Goal: Task Accomplishment & Management: Manage account settings

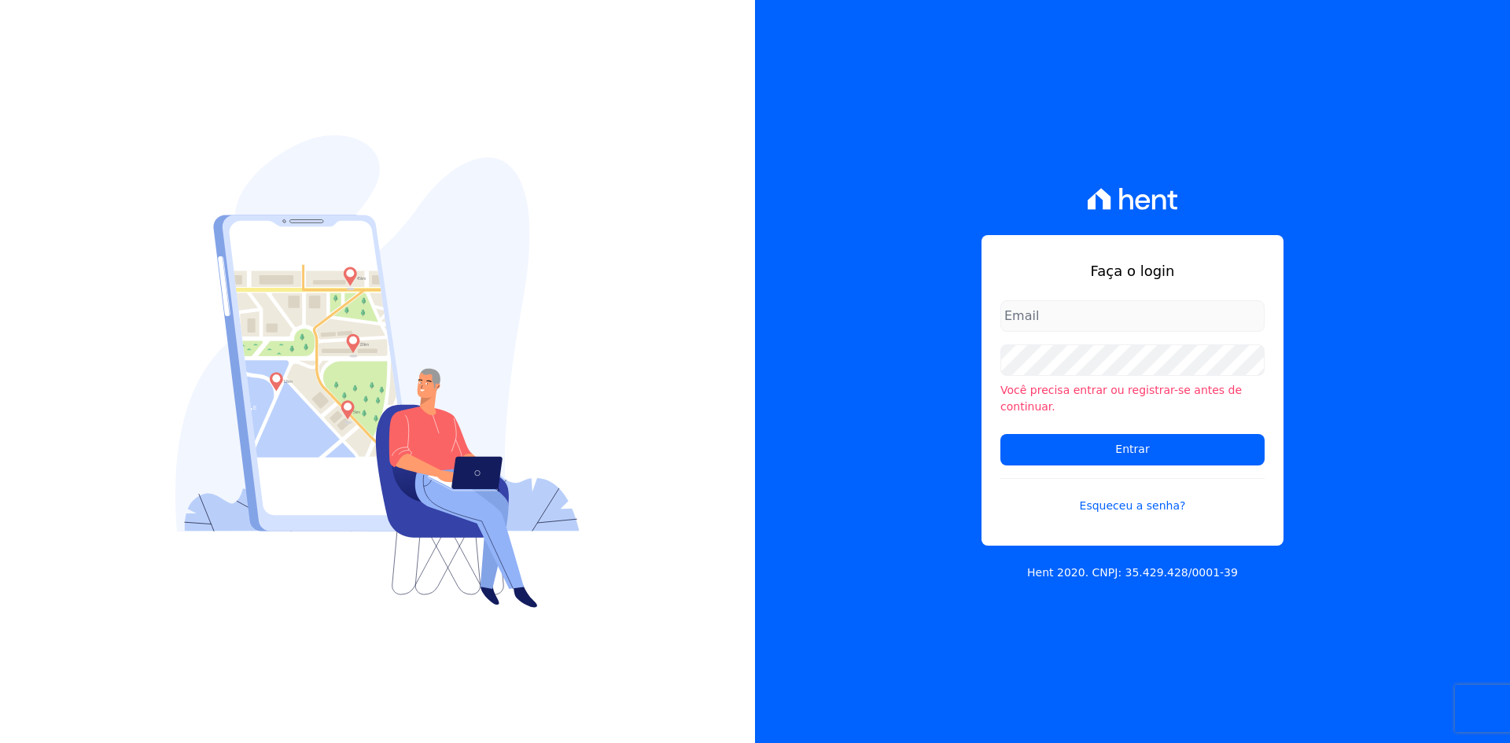
type input "[PERSON_NAME][EMAIL_ADDRESS][DOMAIN_NAME]"
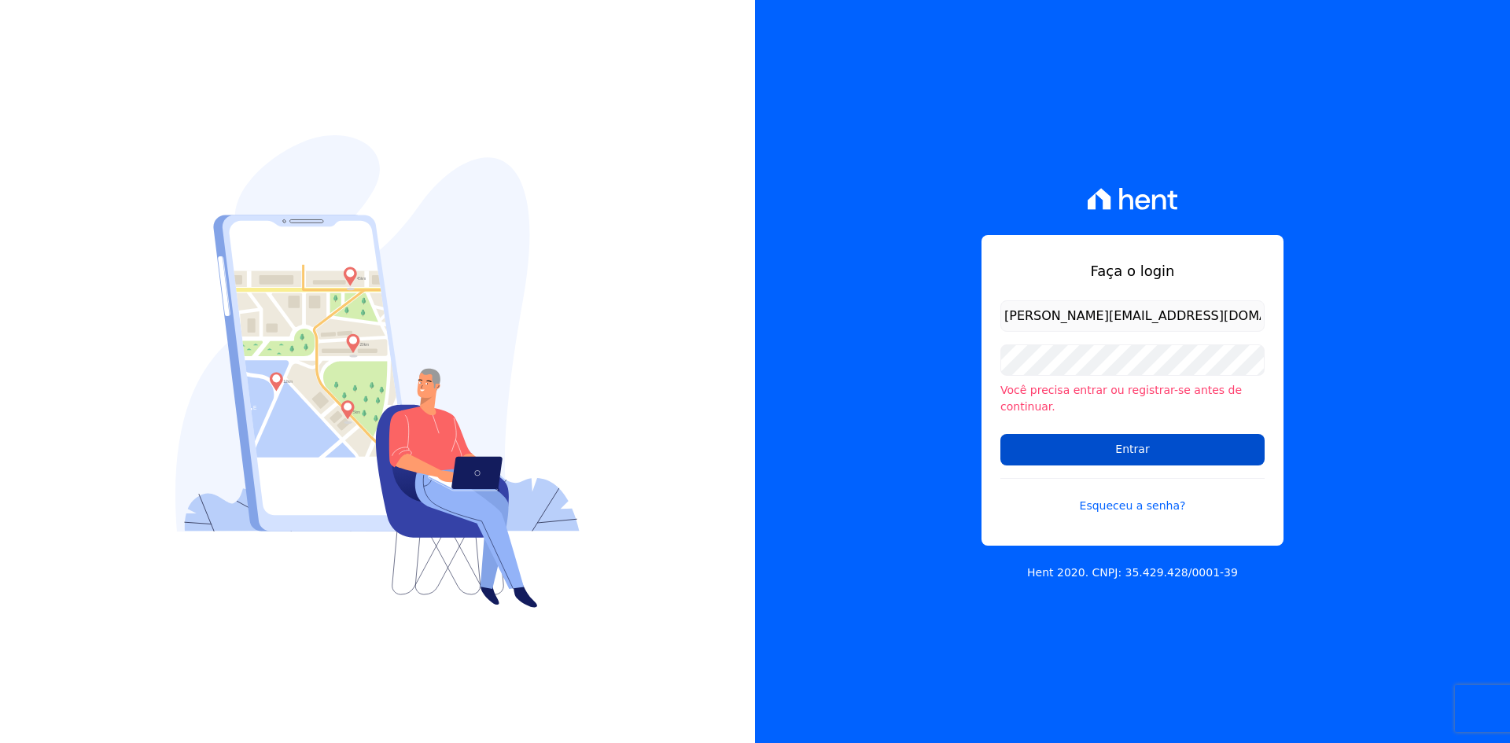
click at [1141, 437] on input "Entrar" at bounding box center [1133, 449] width 264 height 31
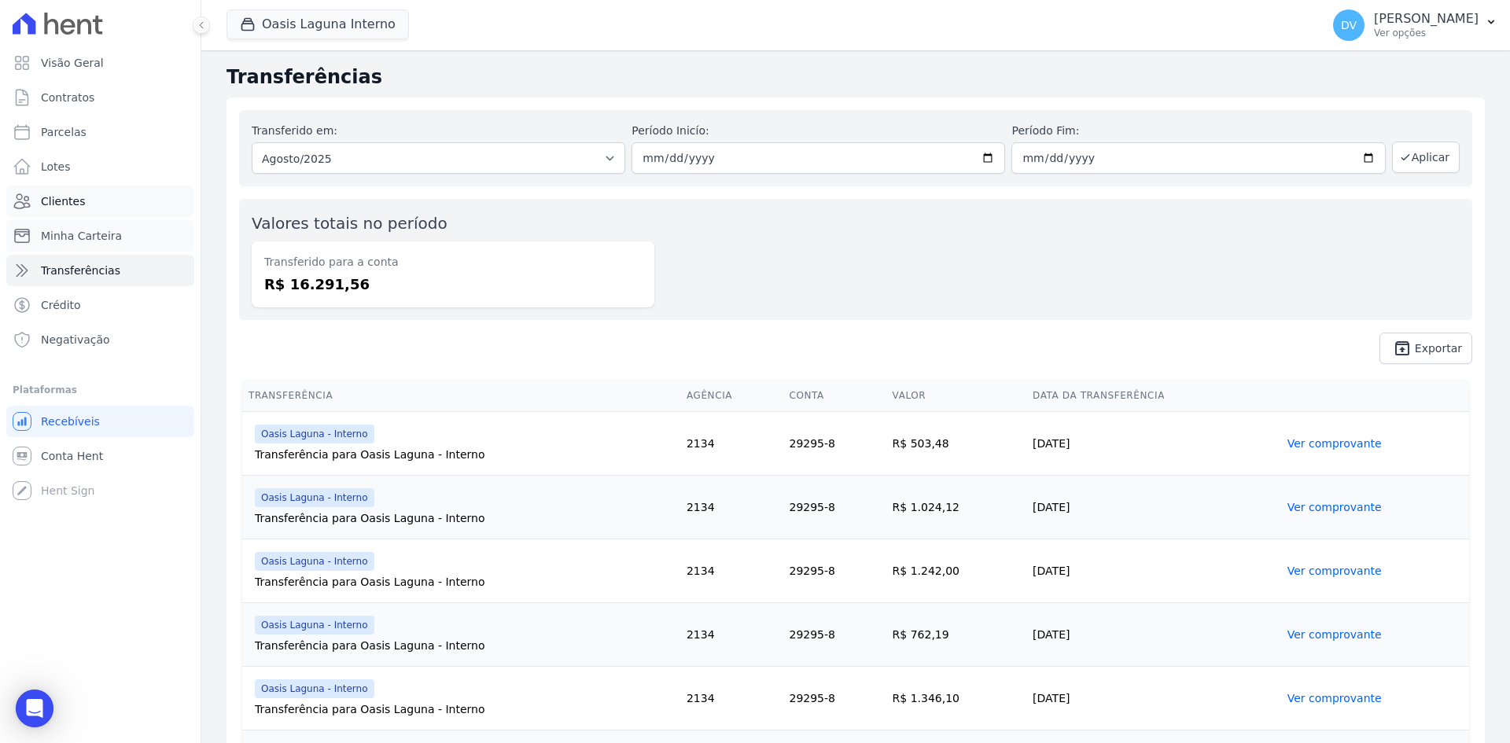
click at [104, 227] on ul "Visão Geral Contratos [GEOGRAPHIC_DATA] Lotes Clientes Minha Carteira Transferê…" at bounding box center [100, 201] width 188 height 308
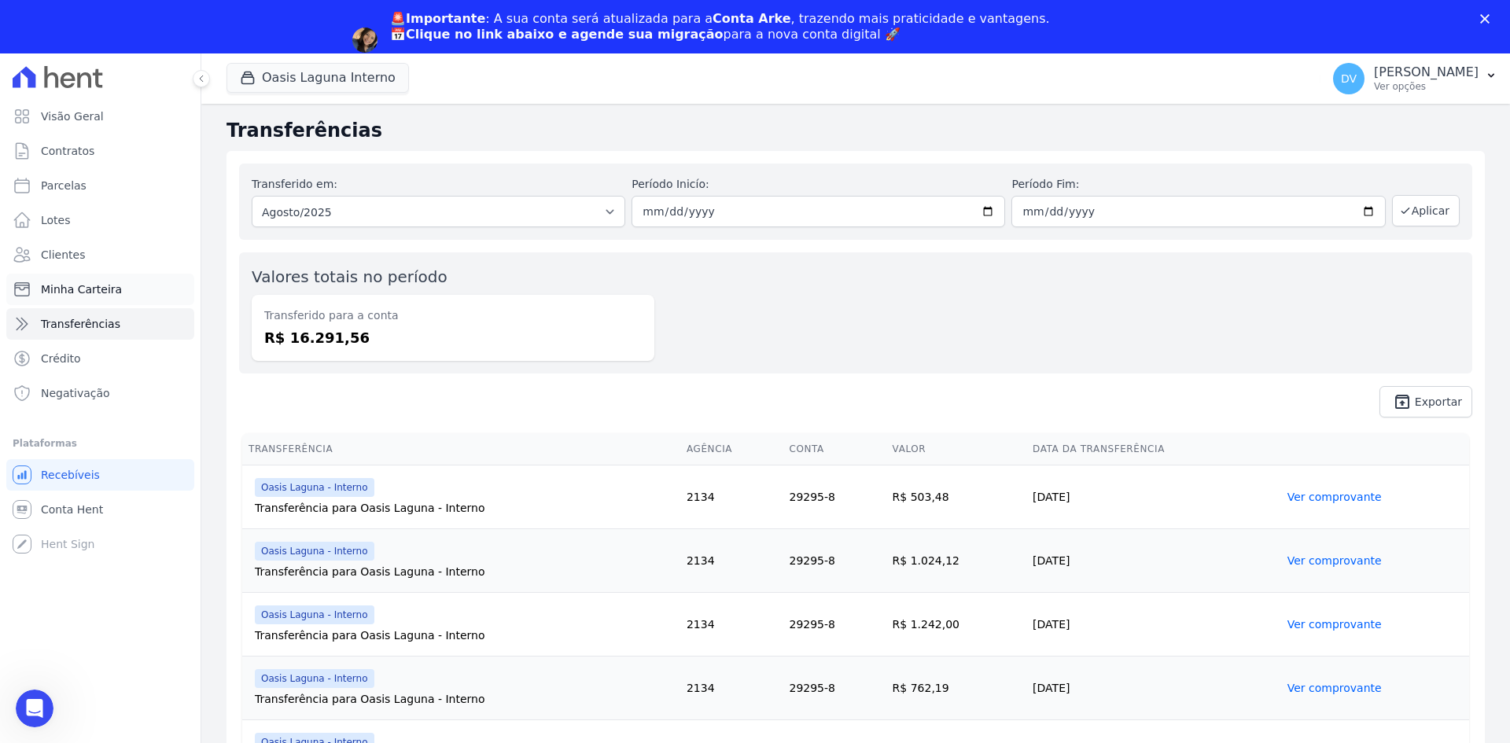
click at [72, 293] on span "Minha Carteira" at bounding box center [81, 290] width 81 height 16
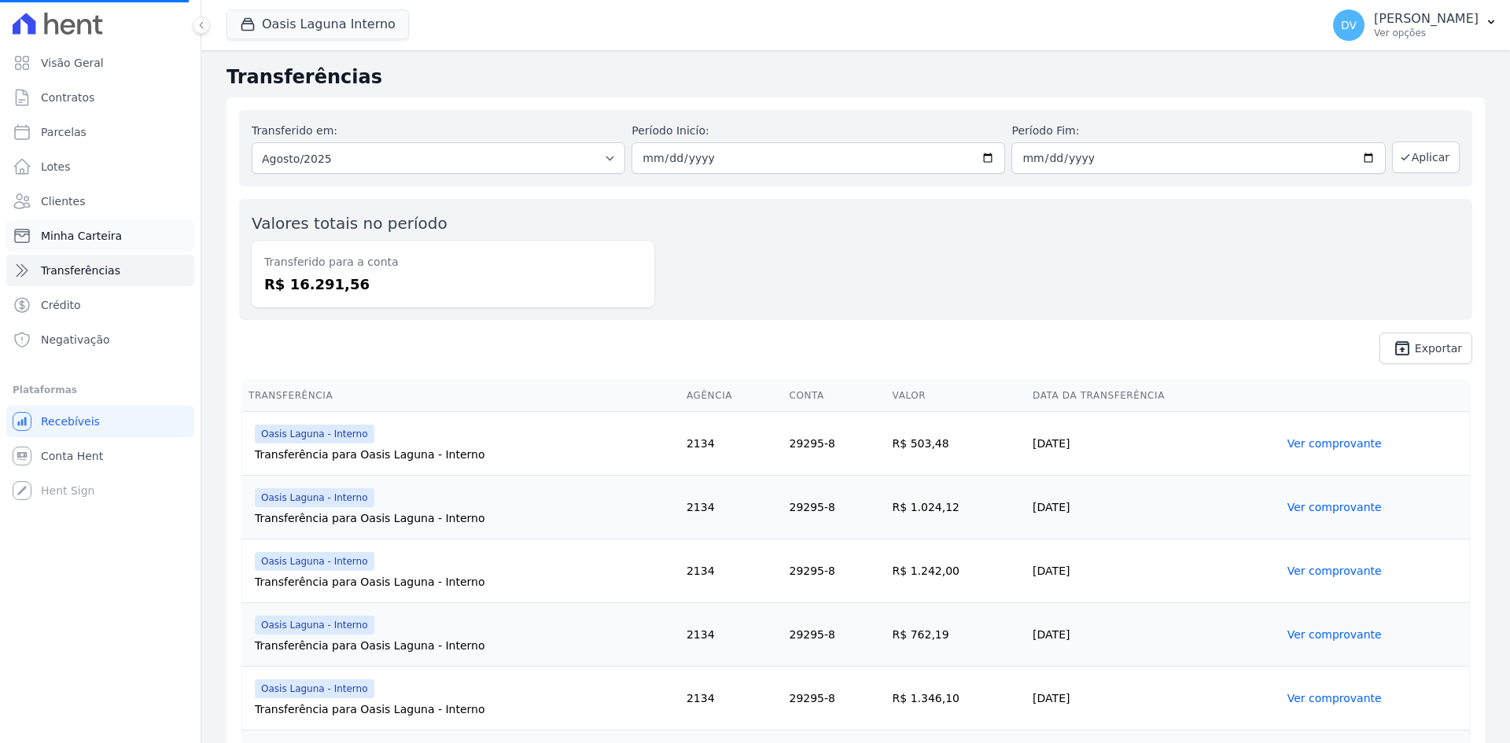
click at [77, 237] on span "Minha Carteira" at bounding box center [81, 236] width 81 height 16
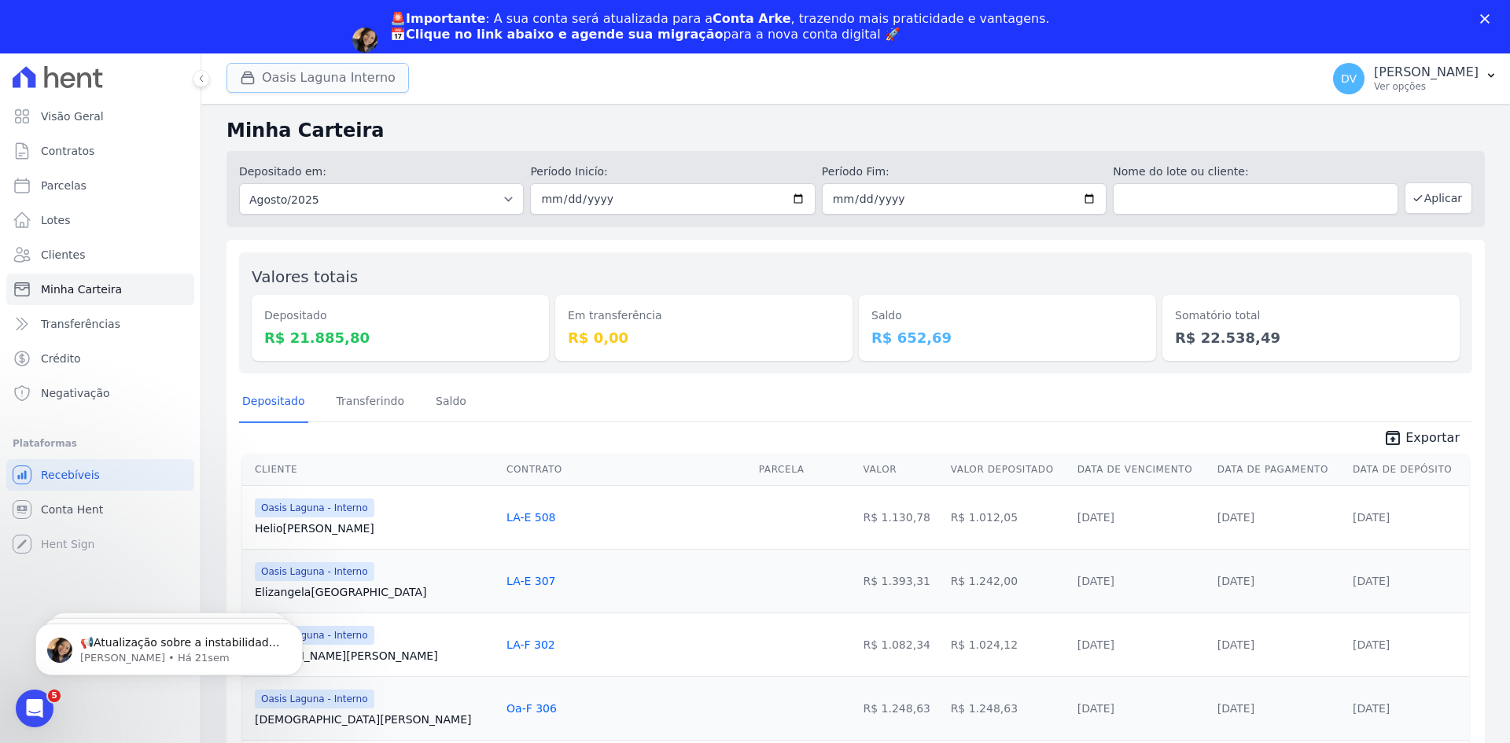
click at [260, 75] on div "button" at bounding box center [251, 78] width 22 height 16
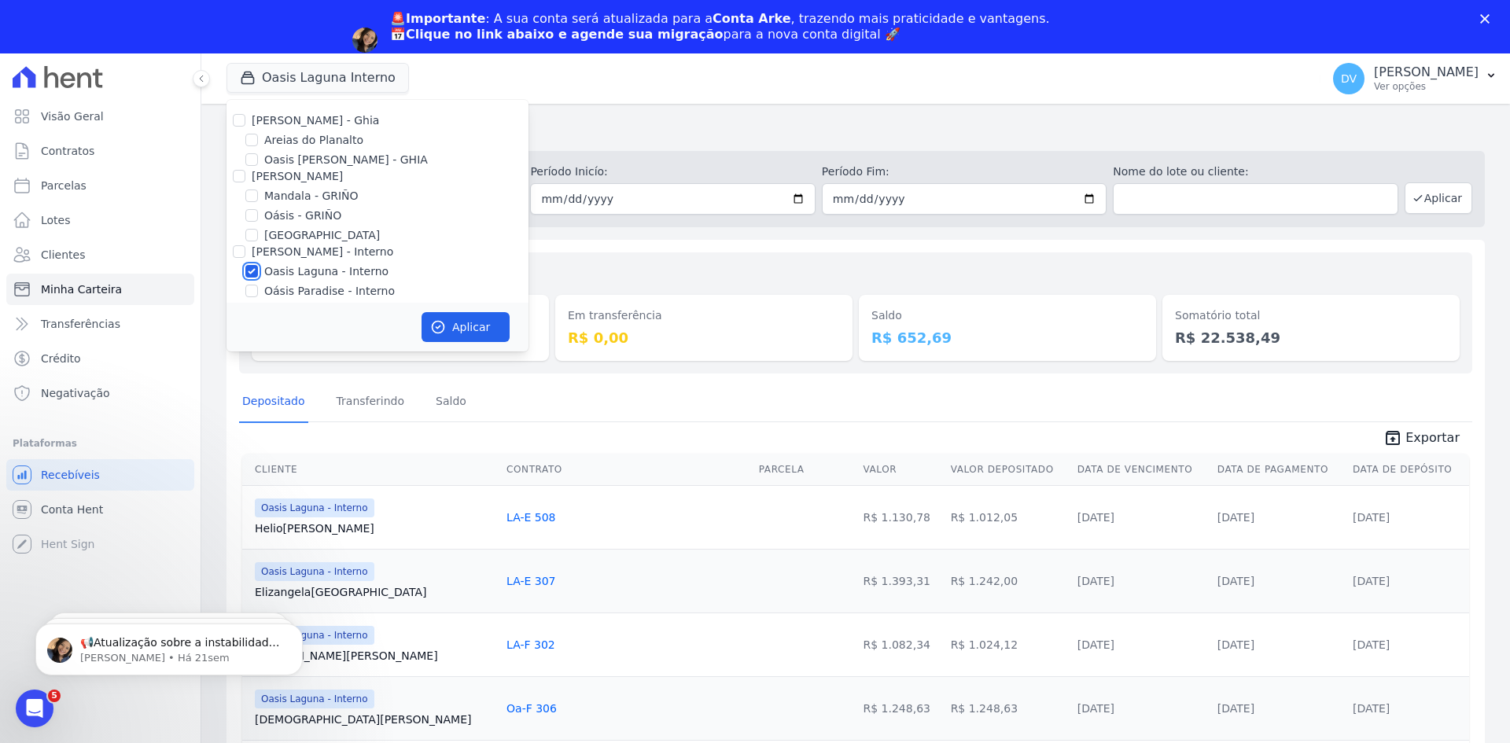
click at [255, 272] on input "Oasis Laguna - Interno" at bounding box center [251, 271] width 13 height 13
checkbox input "false"
click at [252, 234] on input "Parque do Planalto - Interno" at bounding box center [251, 232] width 13 height 13
checkbox input "true"
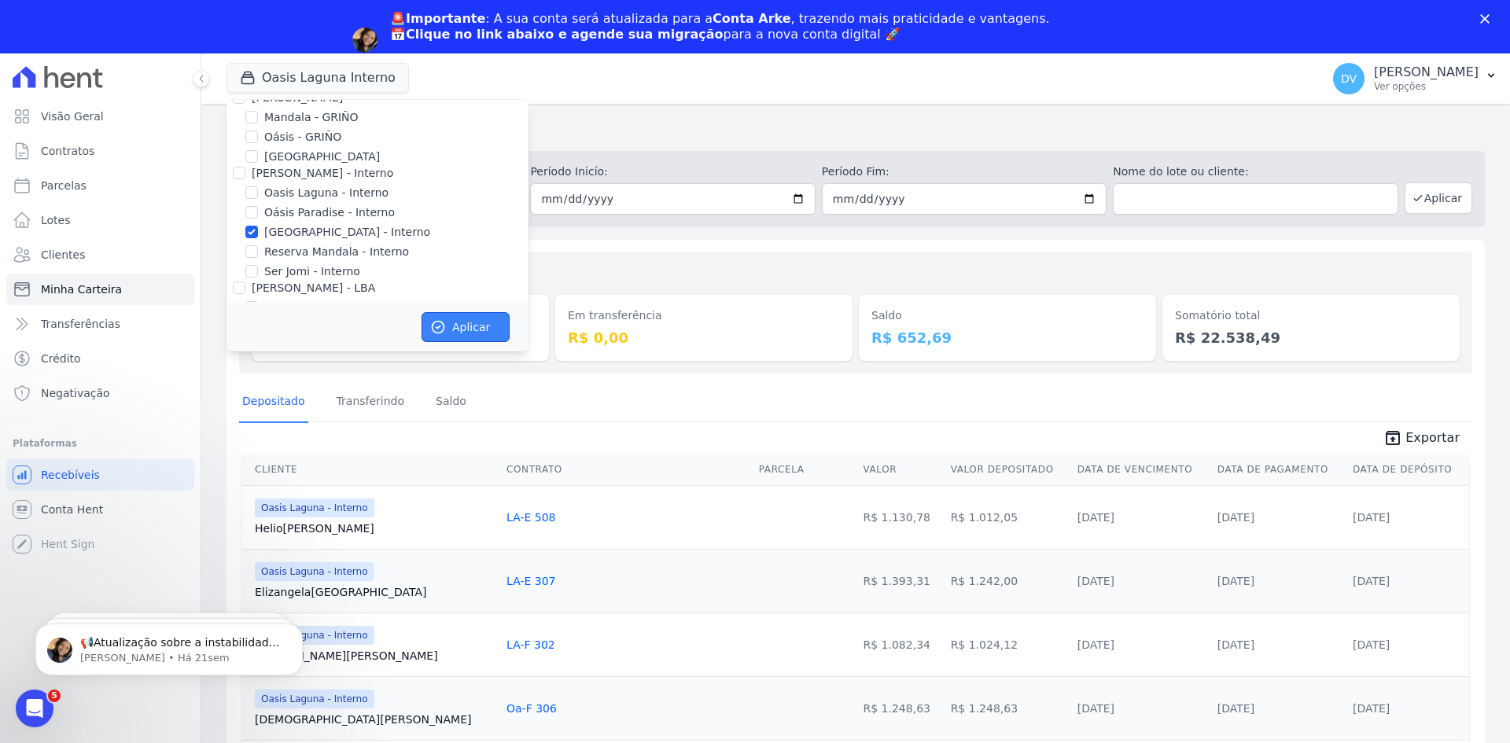
click at [437, 326] on icon "button" at bounding box center [438, 327] width 16 height 16
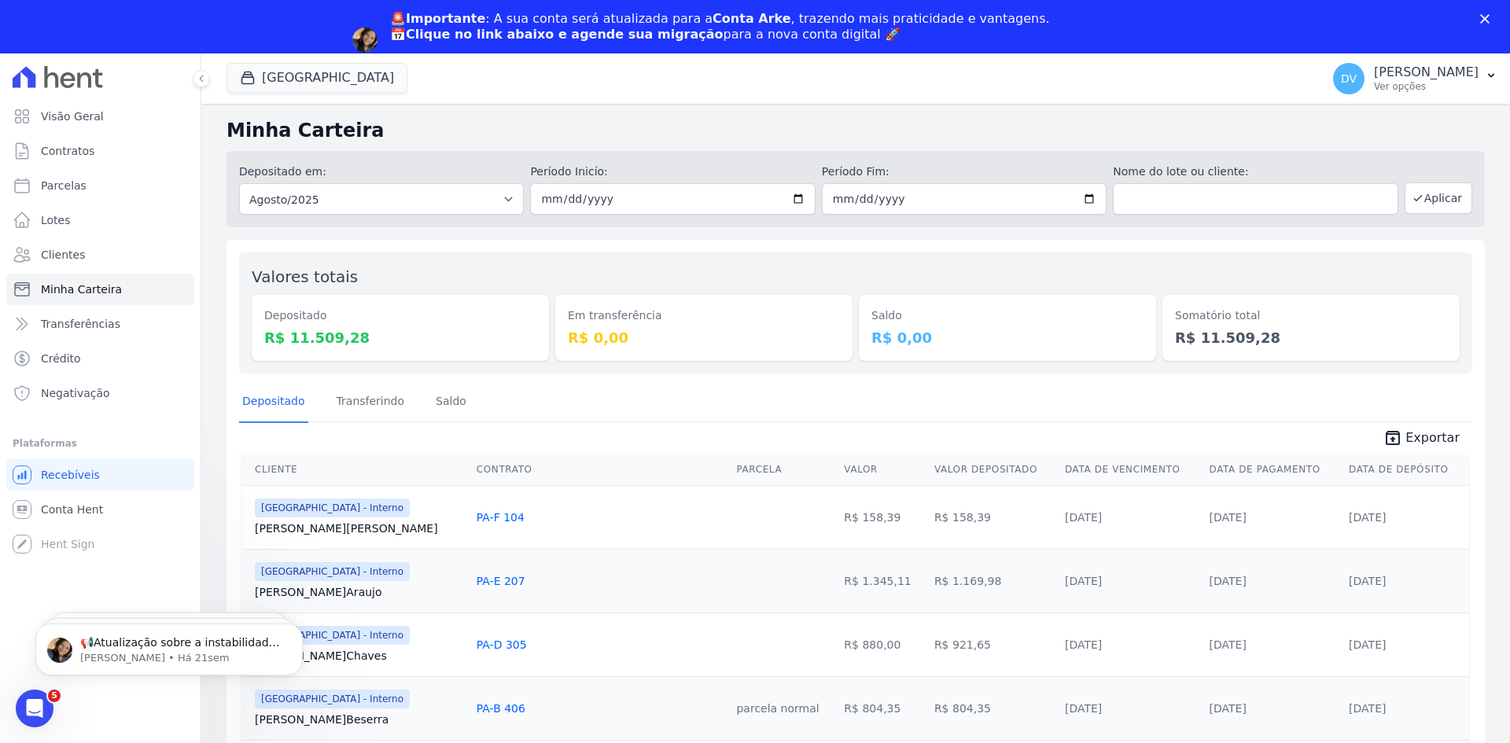
scroll to position [0, 0]
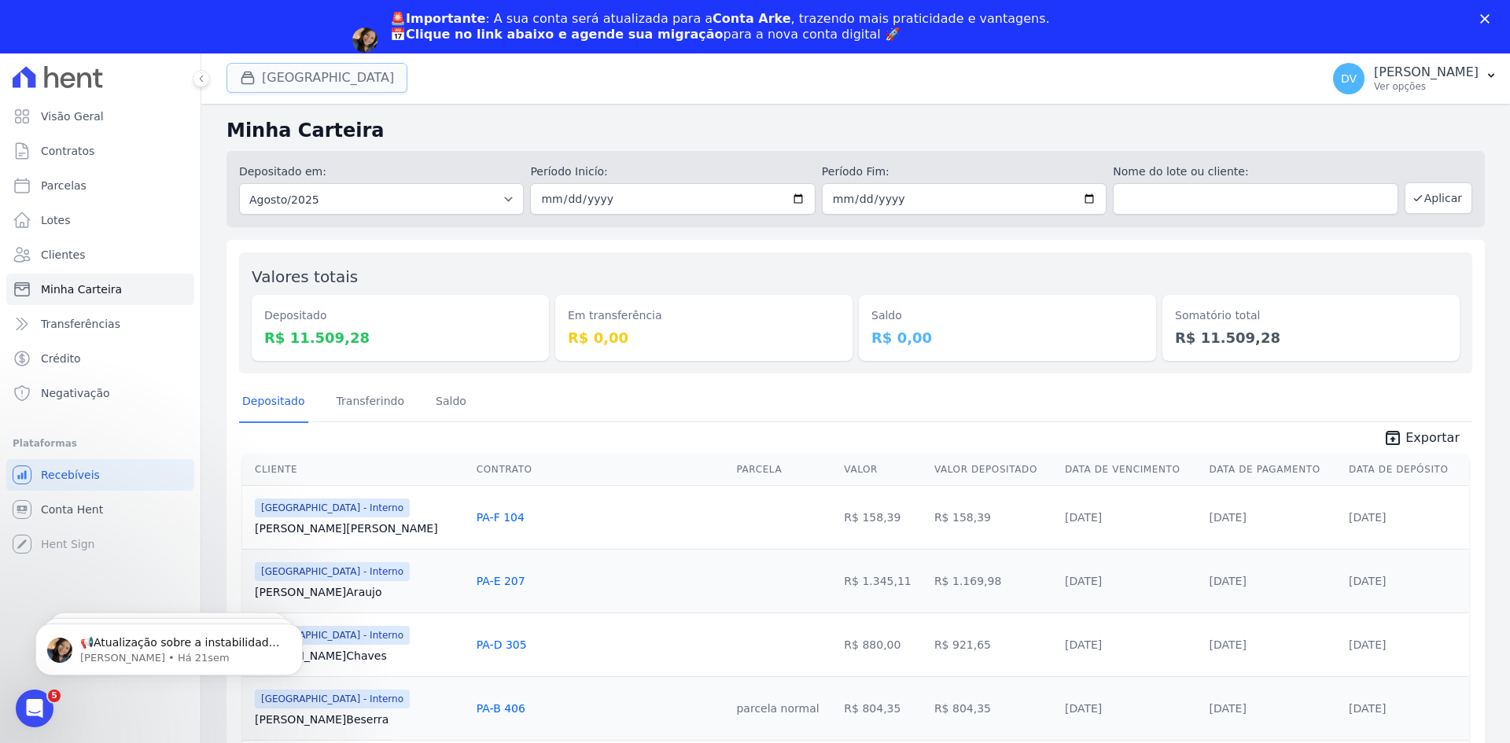
click at [302, 81] on button "Parque Do Planalto Interno" at bounding box center [317, 78] width 181 height 30
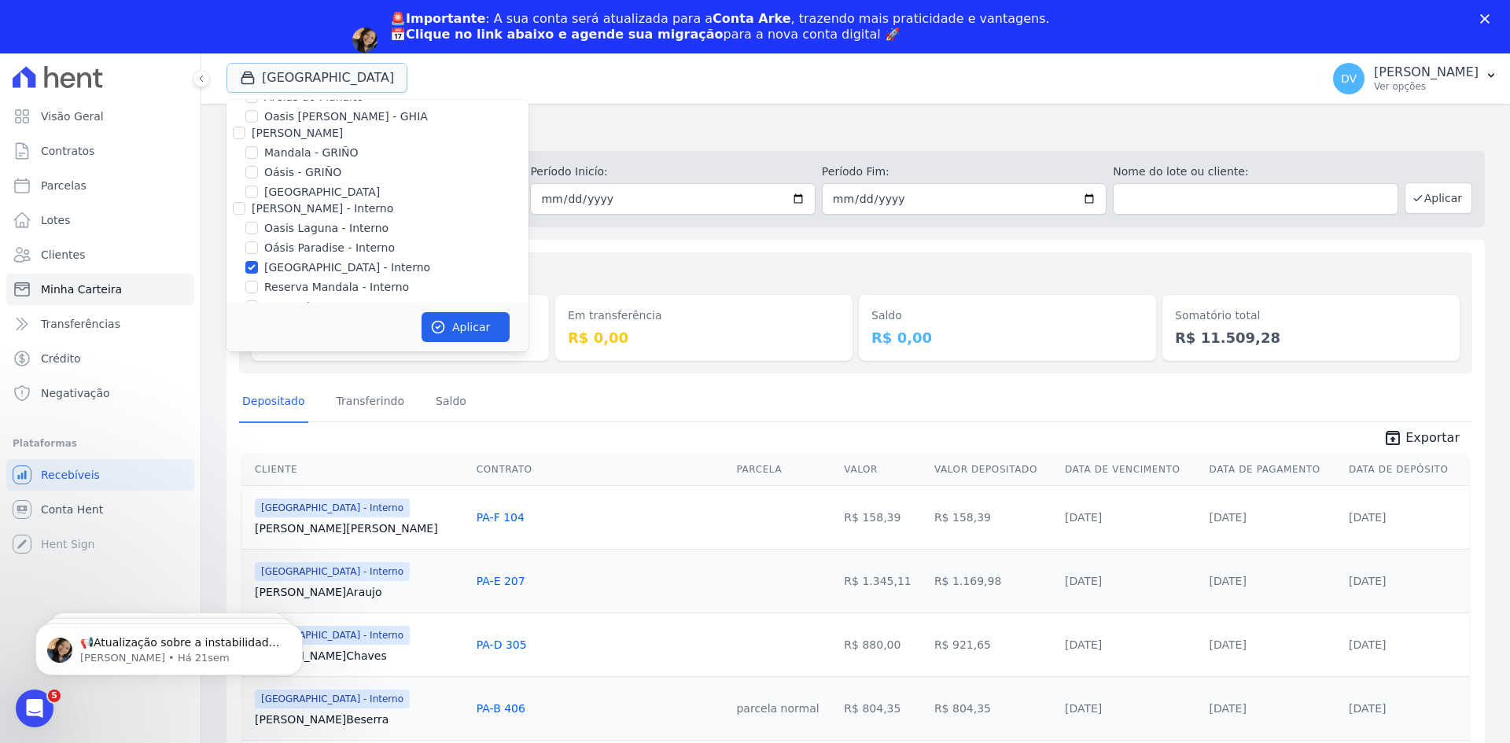
scroll to position [124, 0]
drag, startPoint x: 251, startPoint y: 186, endPoint x: 257, endPoint y: 194, distance: 10.1
click at [251, 187] on input "Parque do Planalto - Interno" at bounding box center [251, 186] width 13 height 13
checkbox input "false"
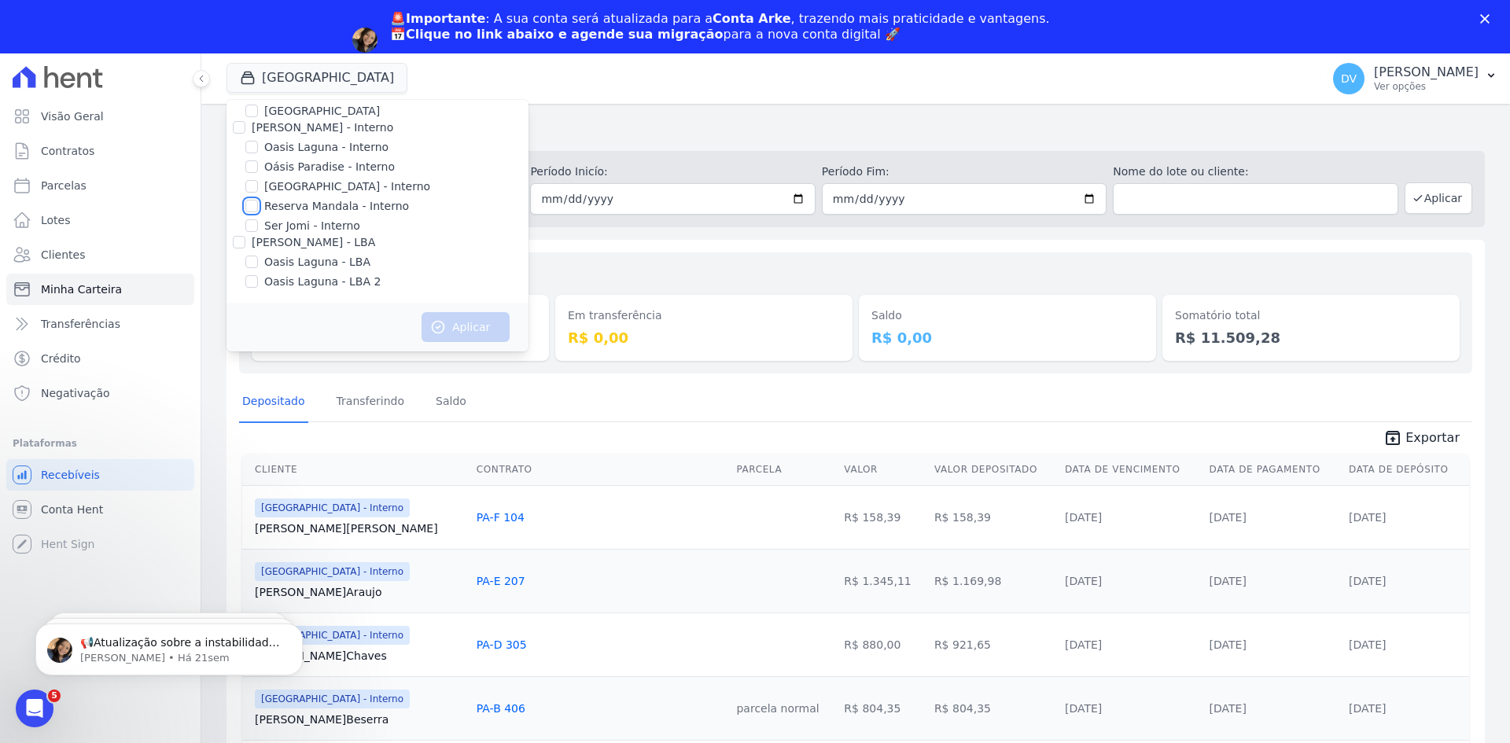
click at [249, 207] on input "Reserva Mandala - Interno" at bounding box center [251, 206] width 13 height 13
checkbox input "true"
click at [459, 333] on button "Aplicar" at bounding box center [466, 327] width 88 height 30
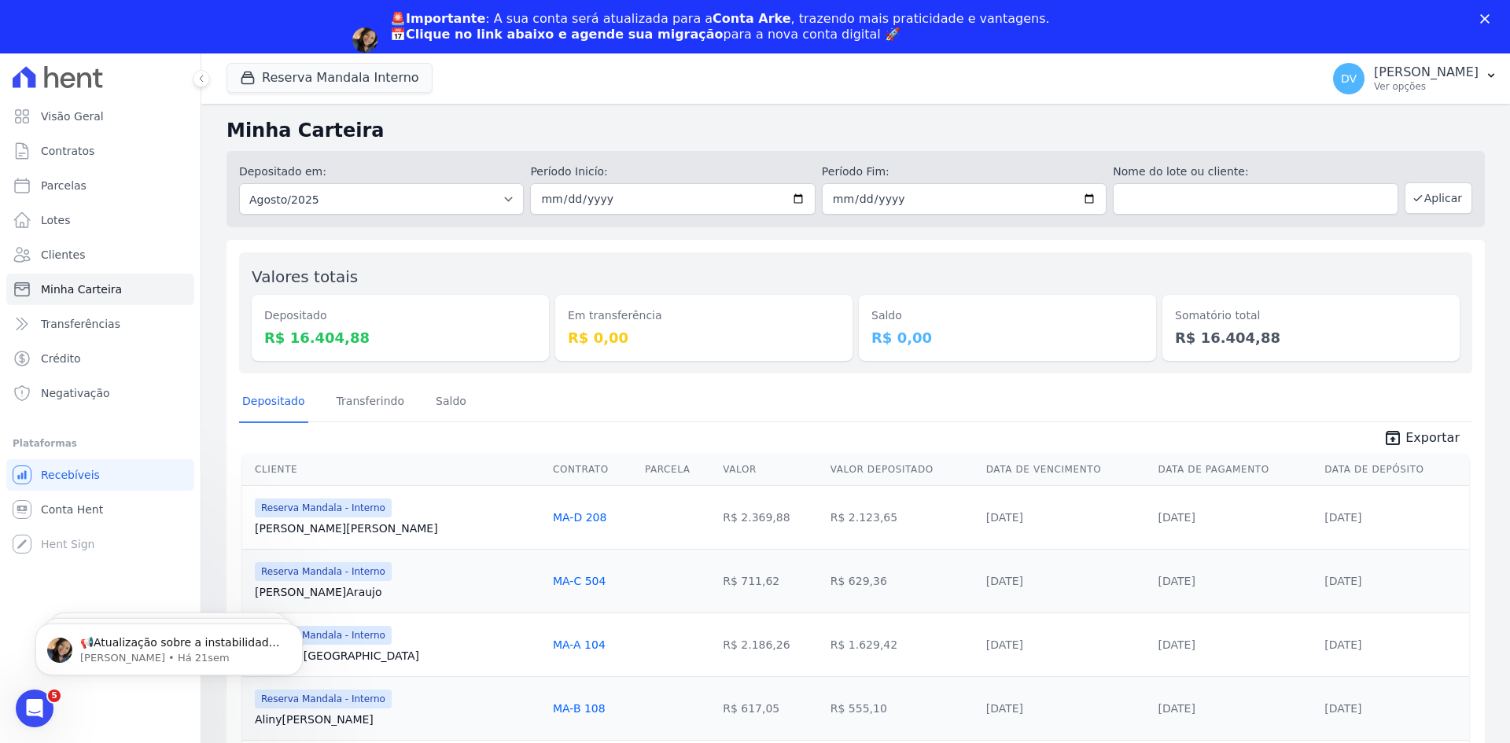
scroll to position [0, 0]
